Goal: Task Accomplishment & Management: Complete application form

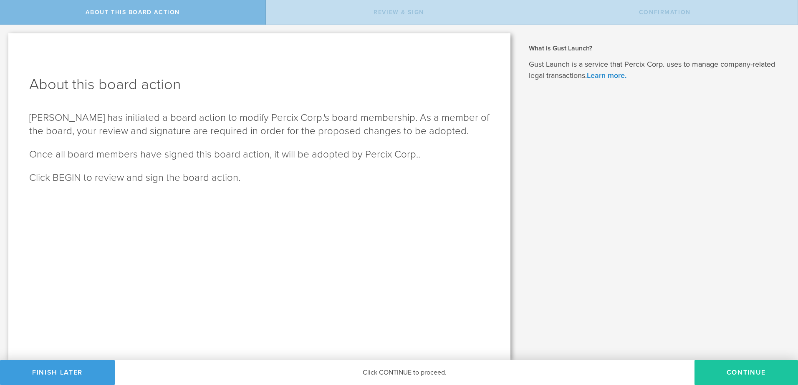
click at [735, 375] on button "Continue" at bounding box center [745, 372] width 103 height 25
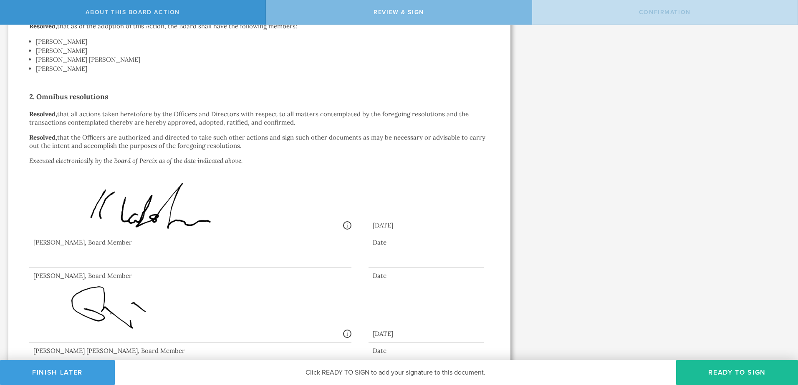
scroll to position [260, 0]
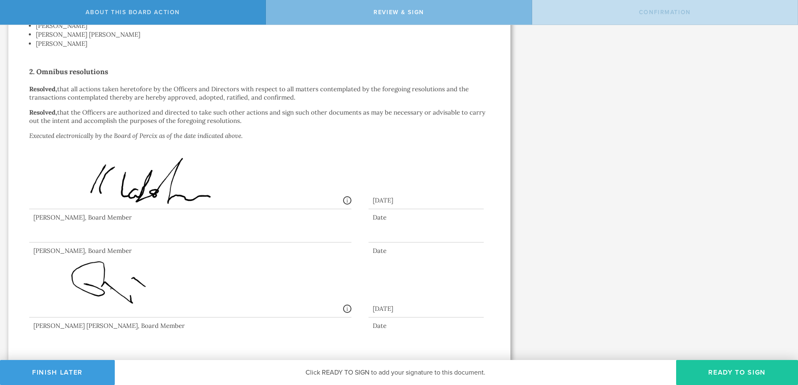
click at [720, 373] on button "Ready to Sign" at bounding box center [737, 372] width 122 height 25
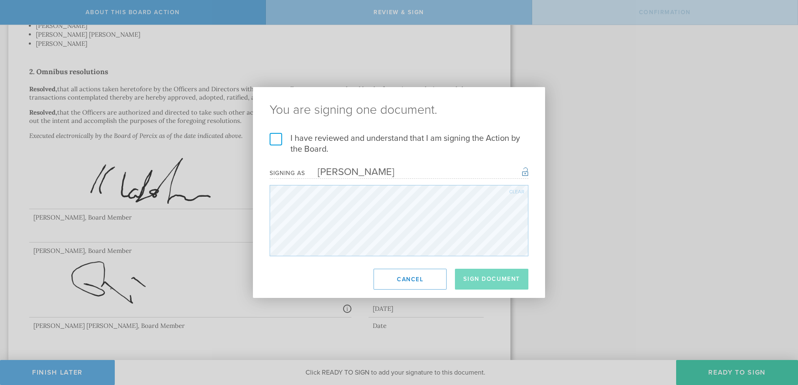
click at [285, 138] on label "I have reviewed and understand that I am signing the Action by the Board." at bounding box center [399, 144] width 259 height 22
click at [0, 0] on input "I have reviewed and understand that I am signing the Action by the Board." at bounding box center [0, 0] width 0 height 0
click at [491, 282] on button "Sign Document" at bounding box center [491, 279] width 73 height 21
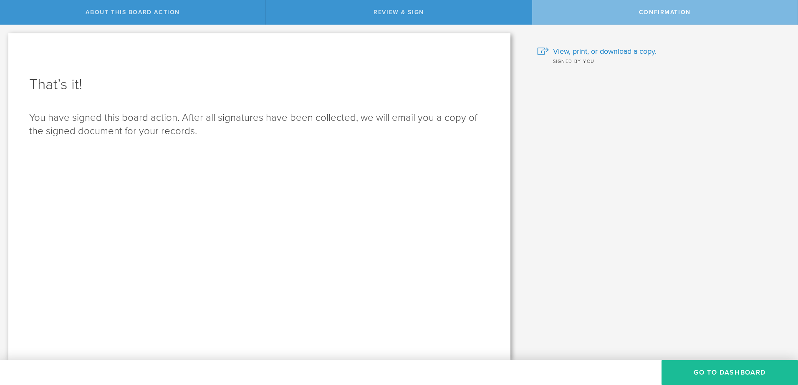
scroll to position [0, 0]
click at [717, 376] on button "Go to Dashboard" at bounding box center [729, 372] width 136 height 25
